Goal: Navigation & Orientation: Find specific page/section

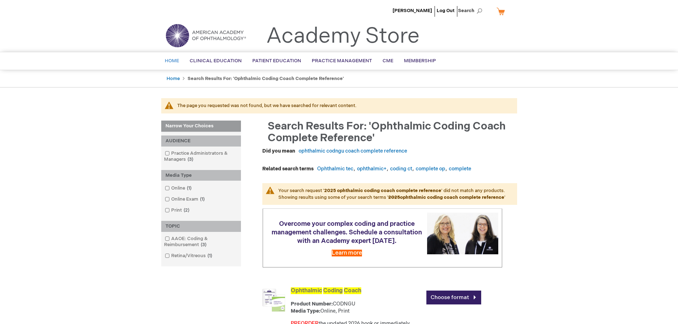
click at [172, 64] on span "Home" at bounding box center [172, 61] width 14 height 6
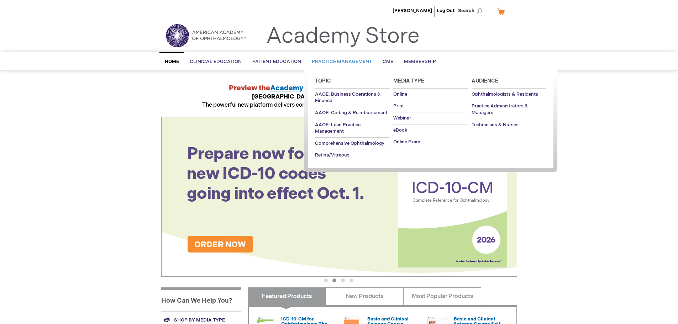
click at [332, 60] on span "Practice Management" at bounding box center [342, 62] width 60 height 6
